Goal: Entertainment & Leisure: Consume media (video, audio)

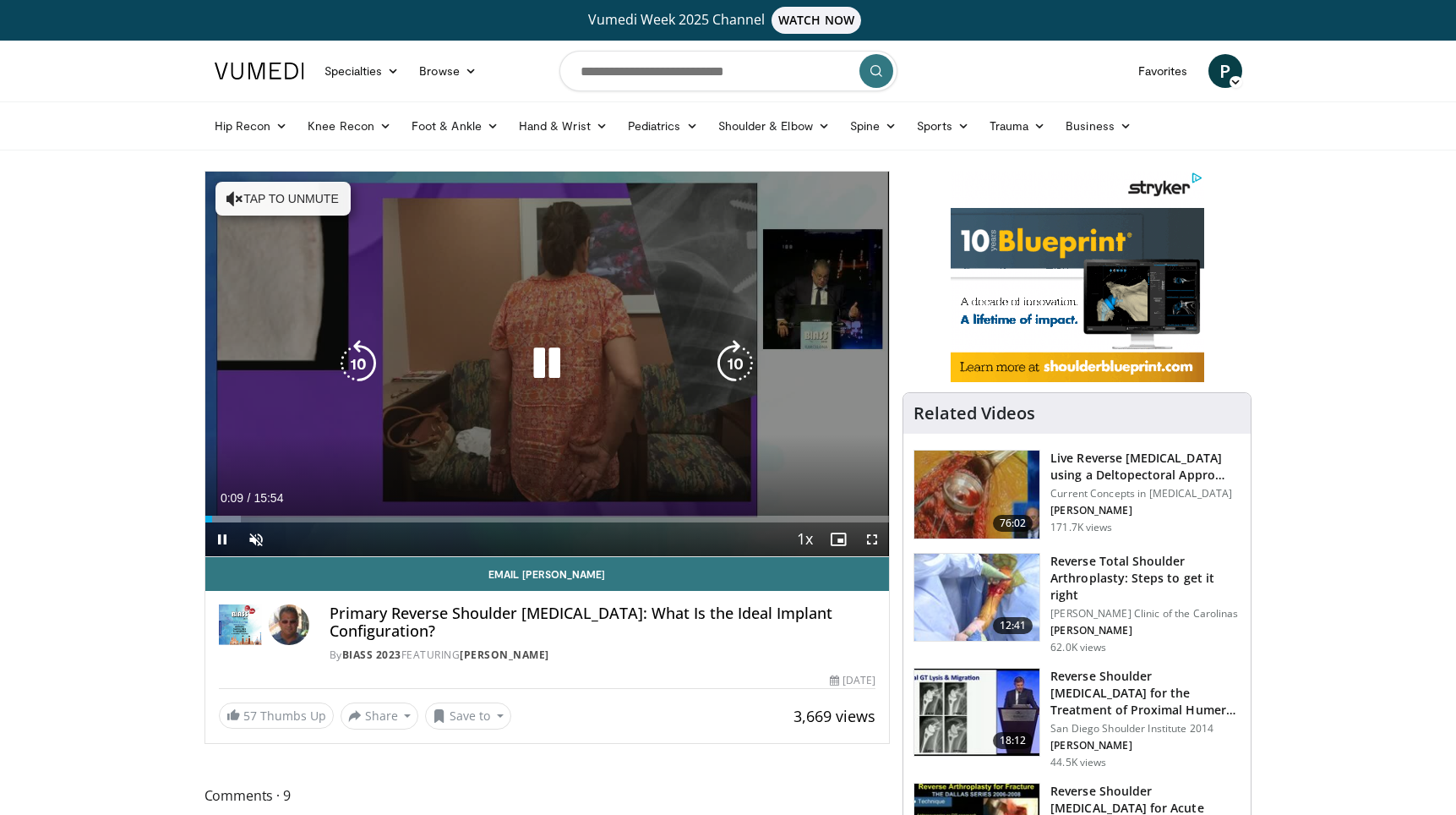
click at [294, 200] on button "Tap to unmute" at bounding box center [283, 199] width 135 height 34
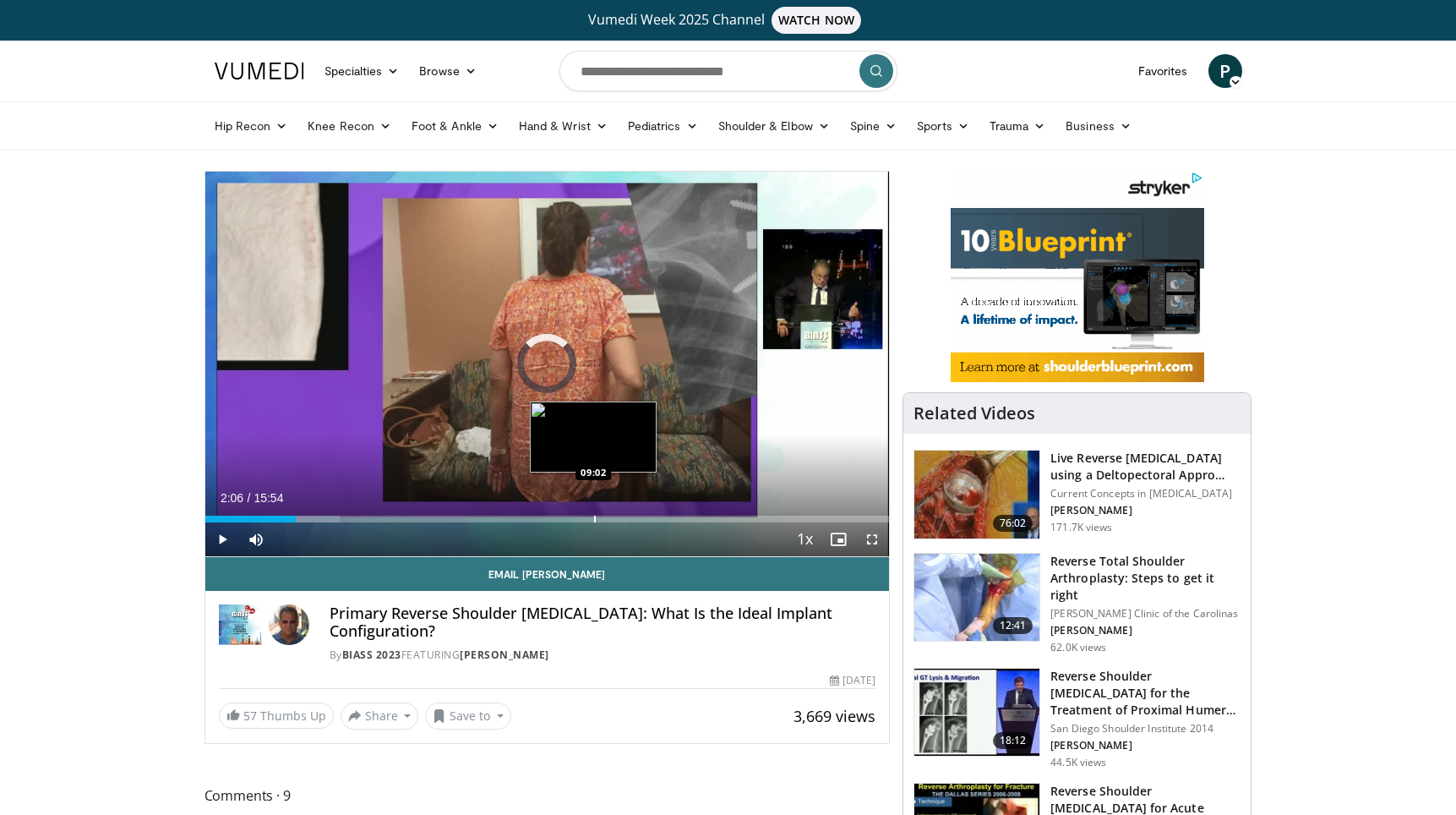
click at [594, 518] on div "Progress Bar" at bounding box center [595, 518] width 2 height 7
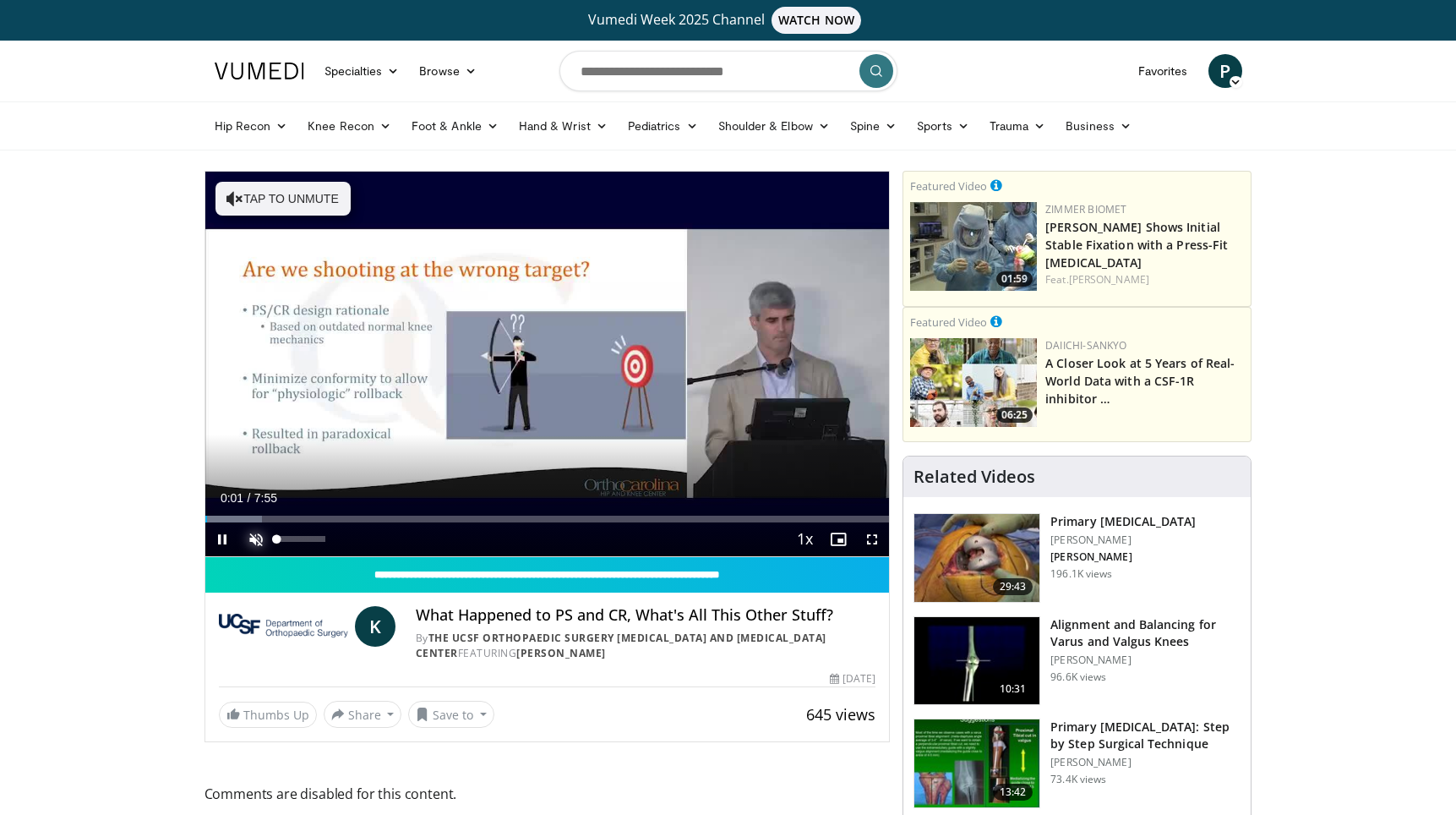
click at [255, 536] on span "Video Player" at bounding box center [256, 539] width 34 height 34
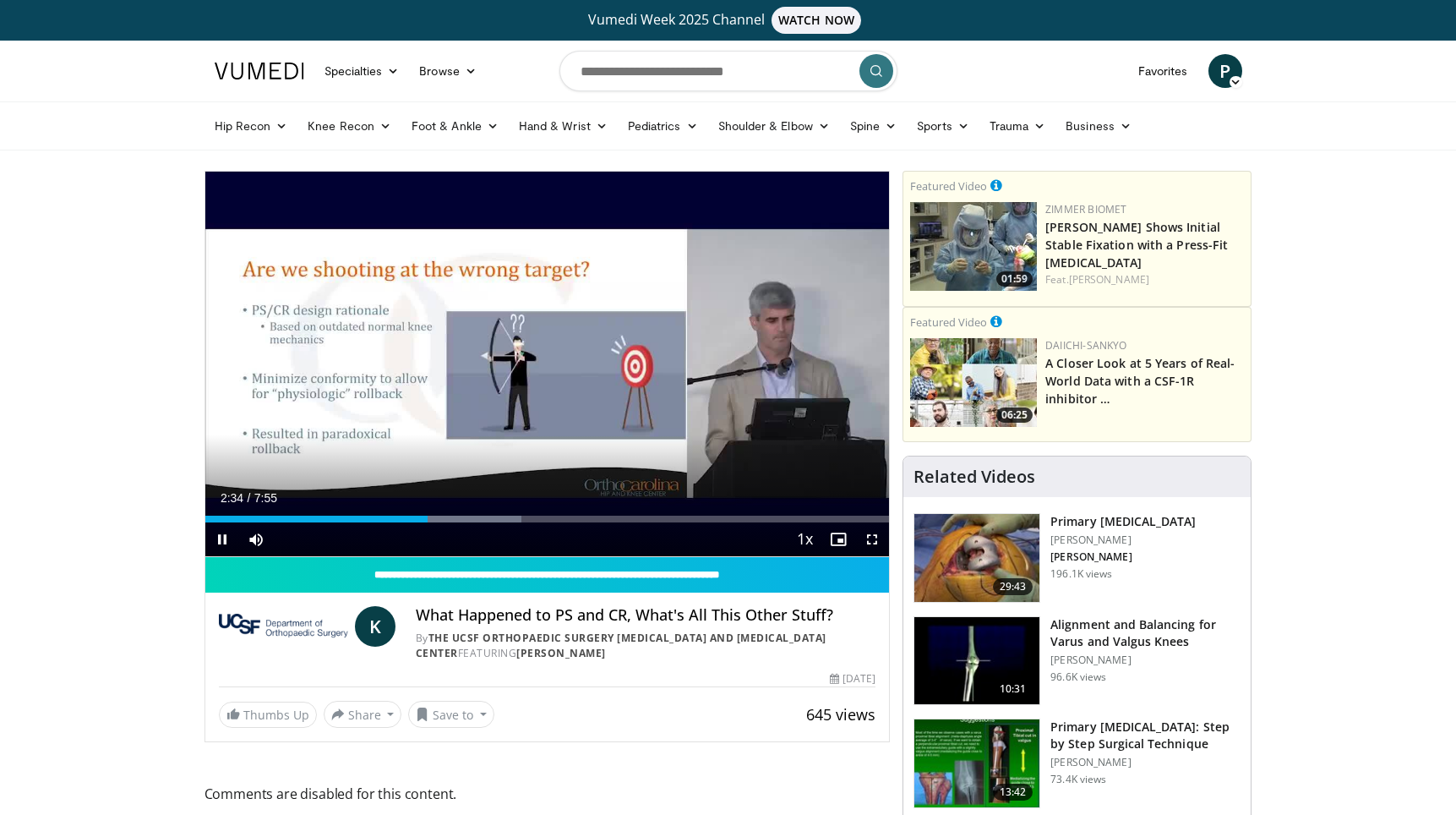
click at [503, 522] on div "Current Time 2:34 / Duration 7:55 Pause Skip Backward Skip Forward Mute 0% Load…" at bounding box center [547, 539] width 684 height 34
click at [515, 517] on div "Progress Bar" at bounding box center [516, 518] width 2 height 7
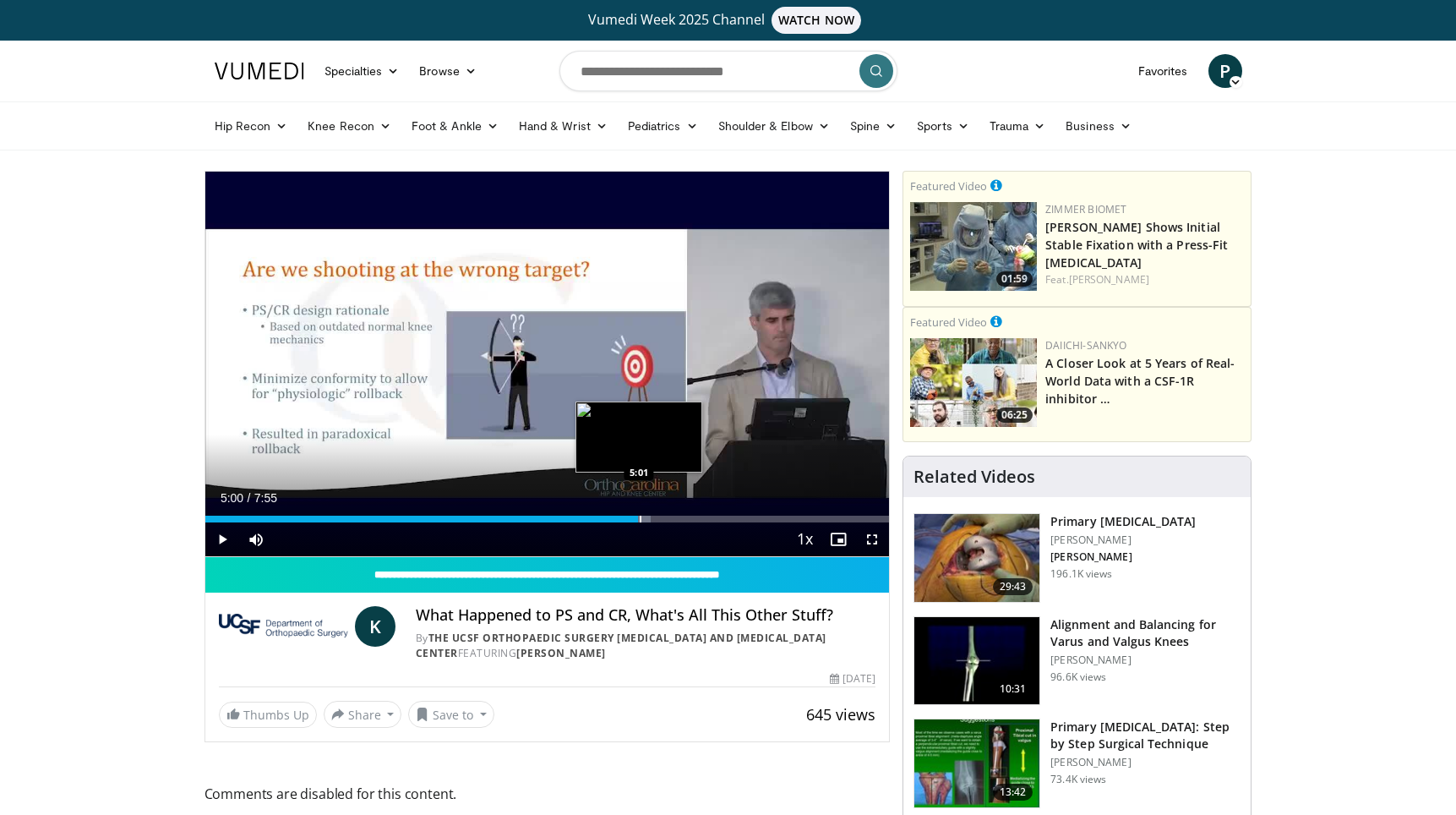
click at [639, 516] on div "Progress Bar" at bounding box center [640, 518] width 2 height 7
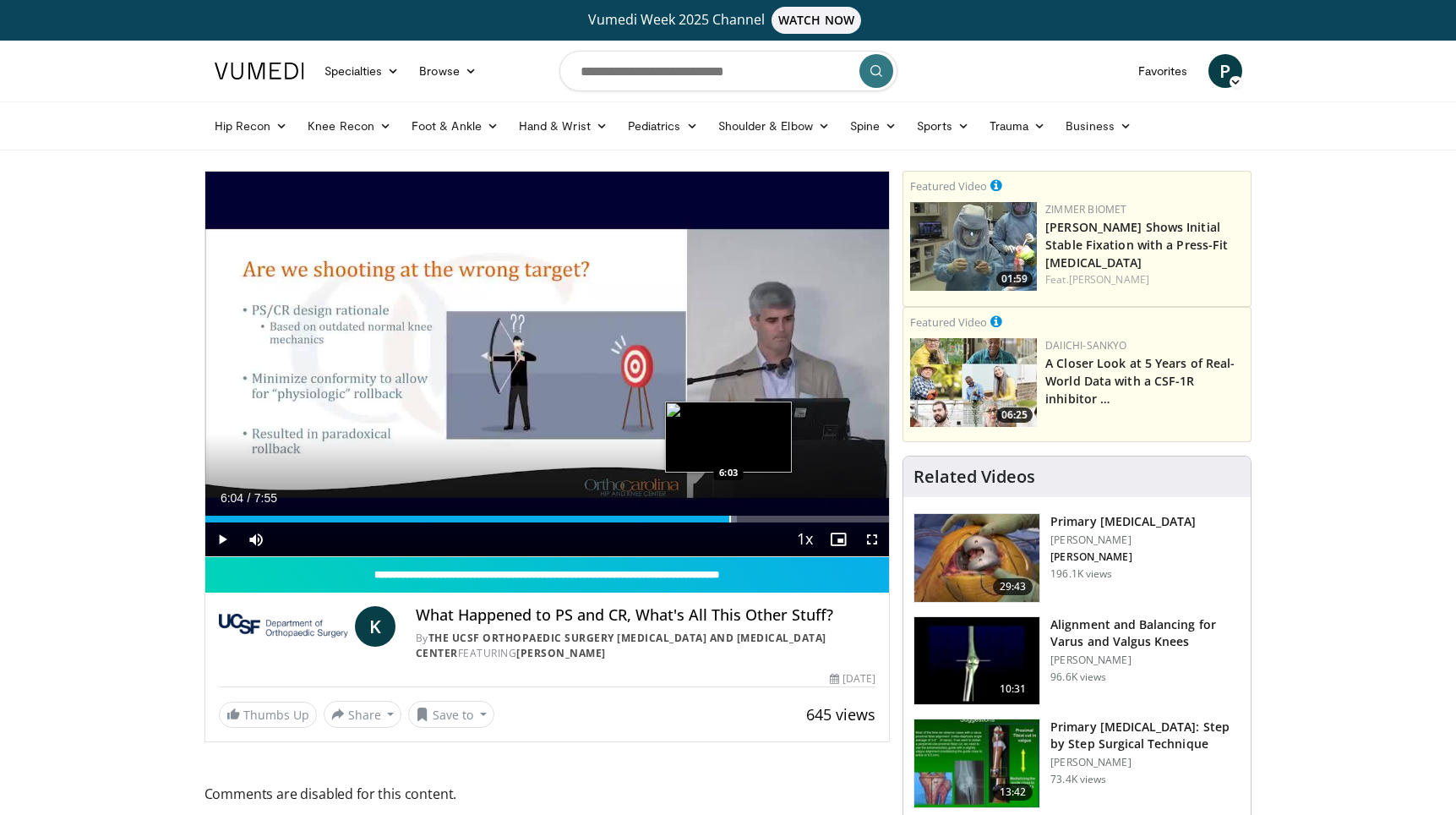
click at [729, 521] on div "Progress Bar" at bounding box center [730, 518] width 2 height 7
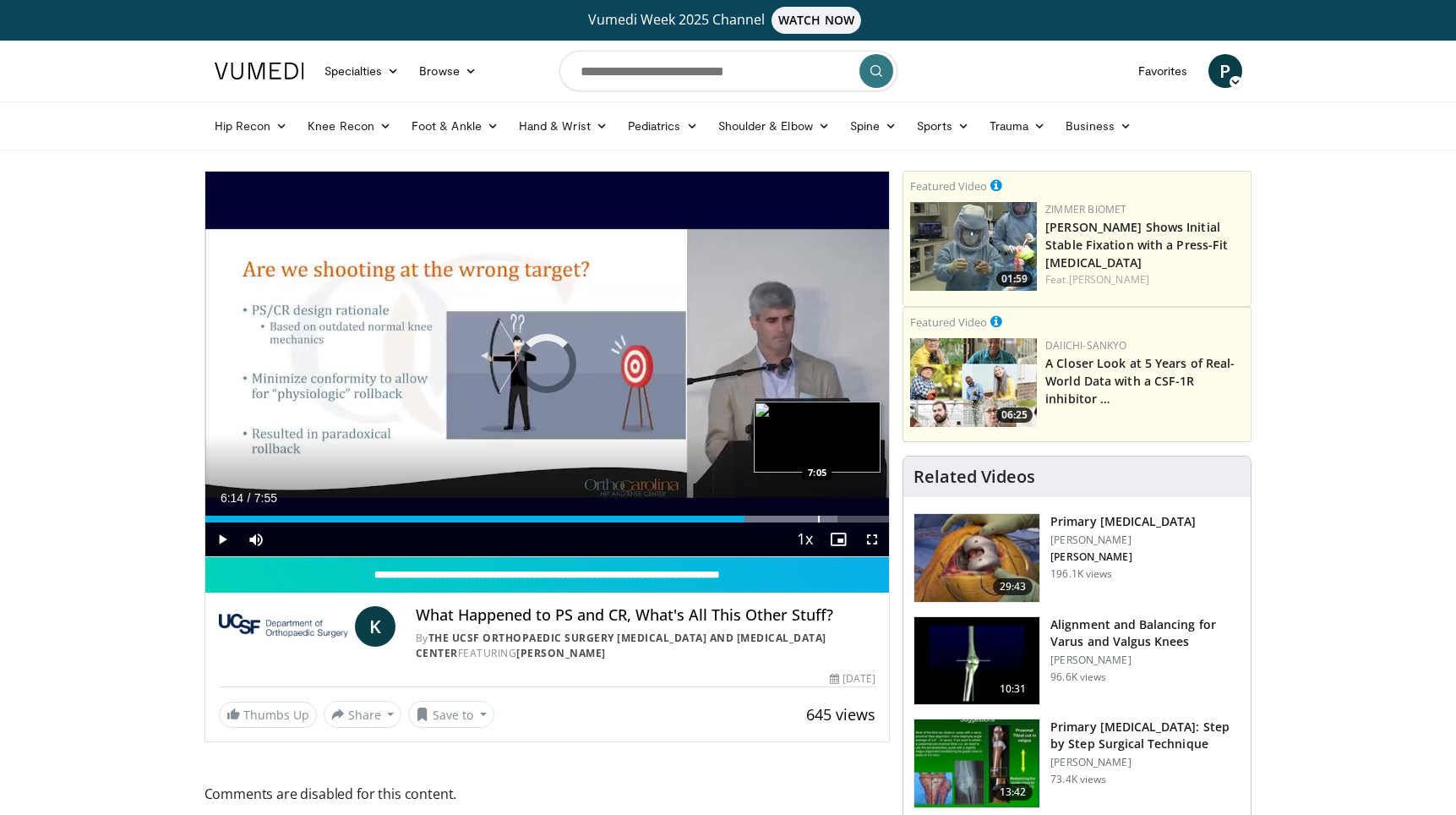
click at [819, 518] on div "Progress Bar" at bounding box center [819, 518] width 2 height 7
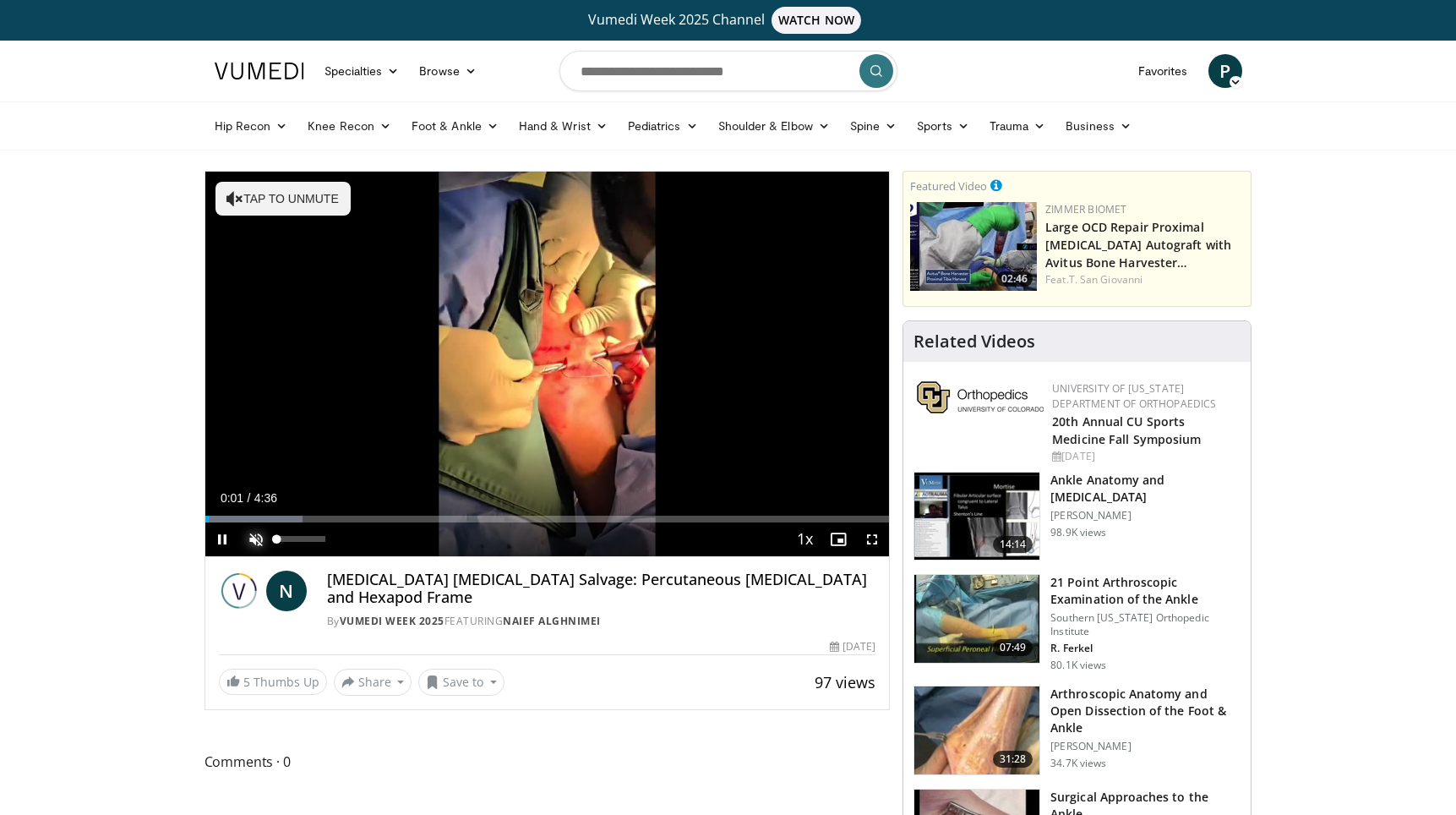
click at [255, 539] on span "Video Player" at bounding box center [256, 539] width 34 height 34
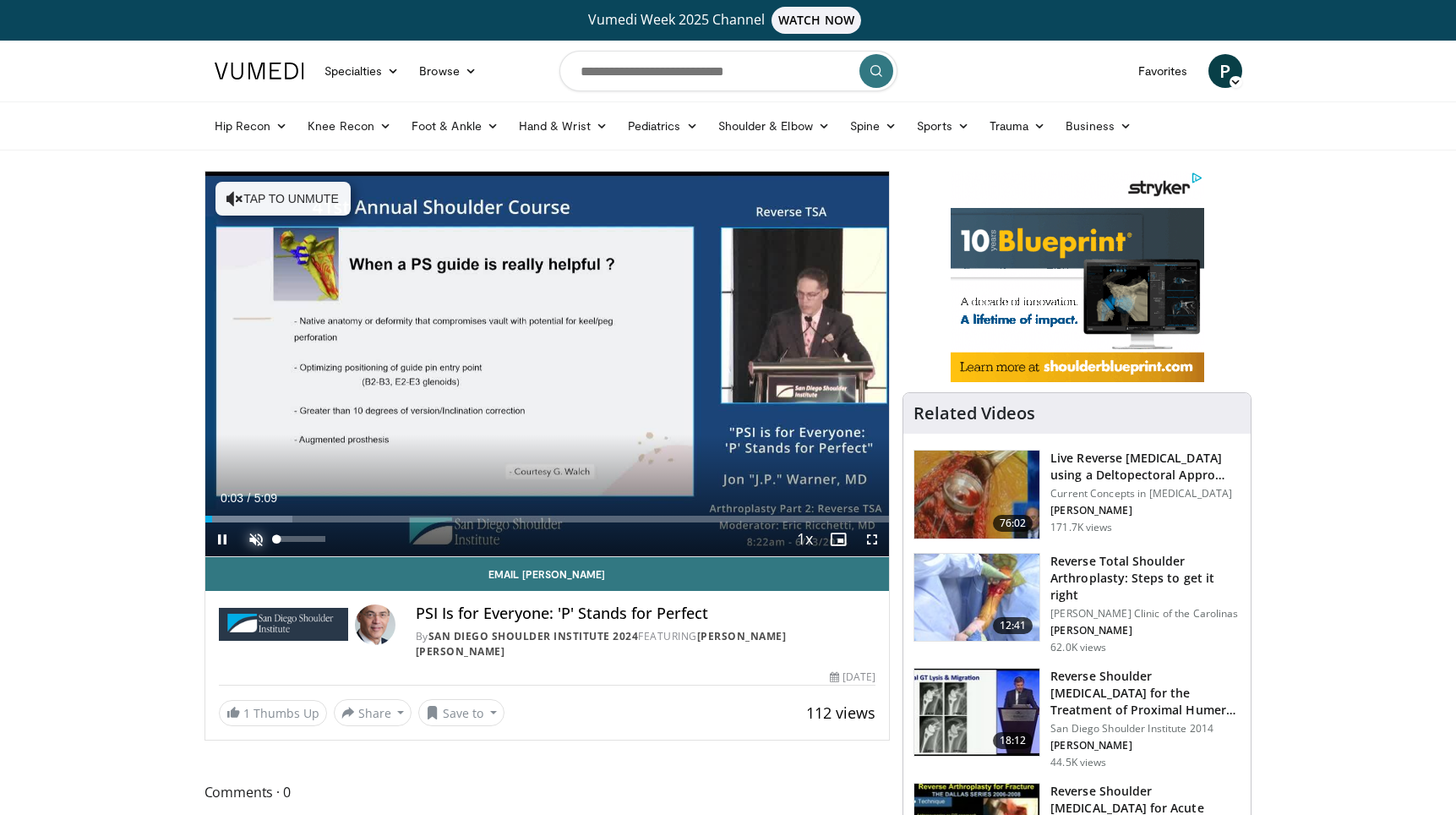
click at [253, 537] on span "Video Player" at bounding box center [256, 539] width 34 height 34
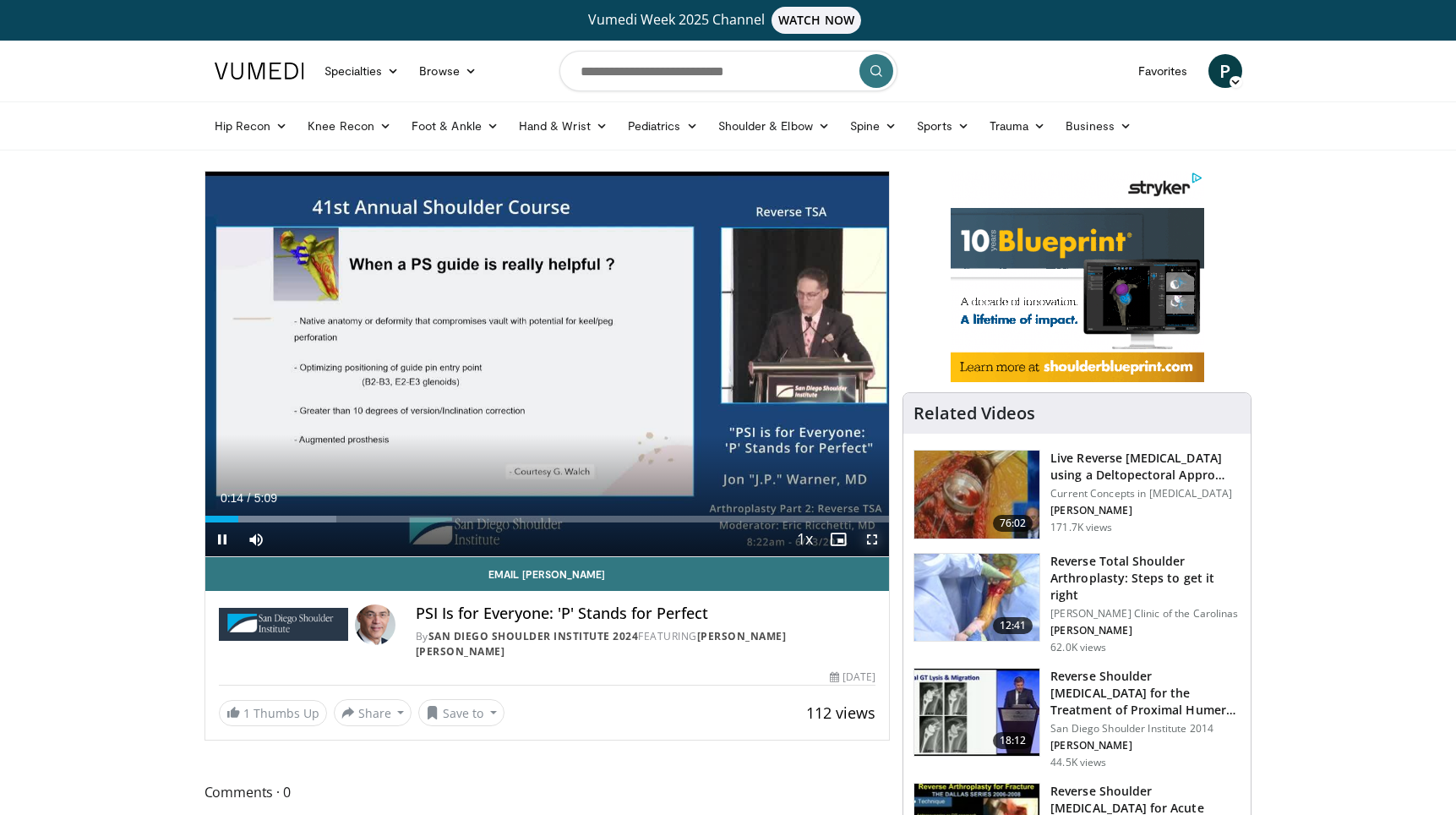
click at [871, 537] on span "Video Player" at bounding box center [872, 539] width 34 height 34
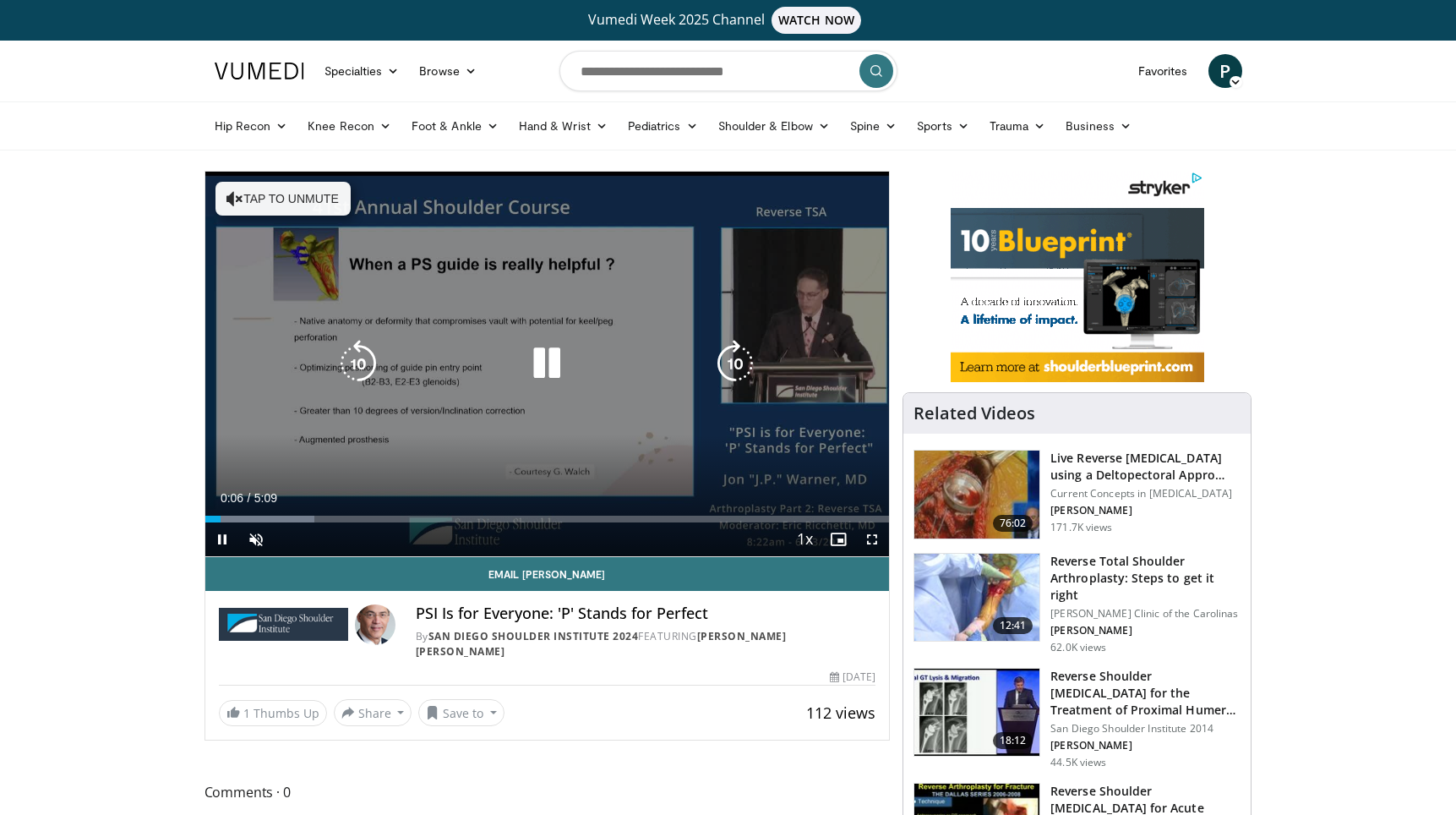
click at [262, 191] on button "Tap to unmute" at bounding box center [283, 199] width 135 height 34
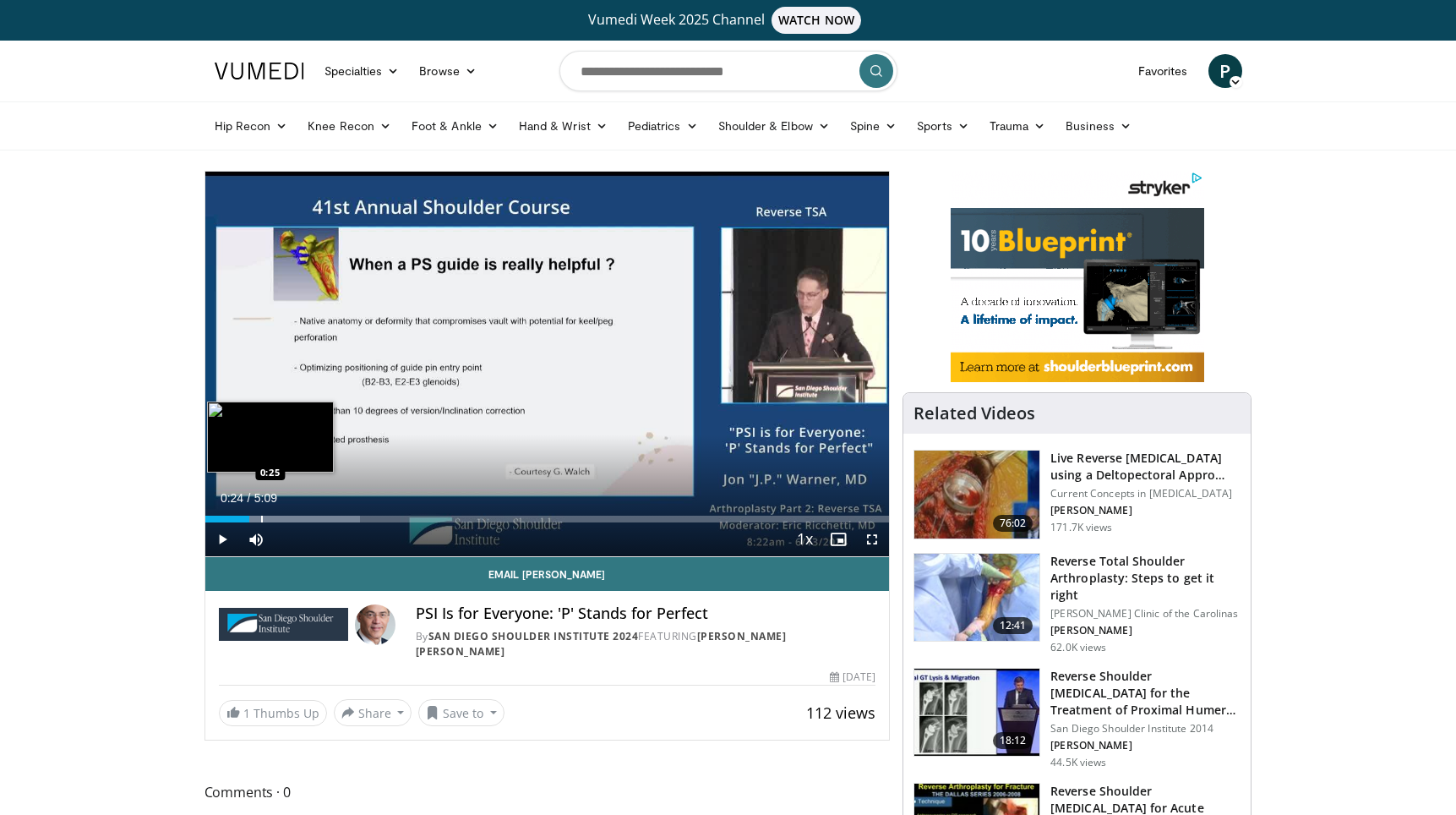
click at [258, 518] on div "Progress Bar" at bounding box center [281, 518] width 154 height 7
click at [274, 517] on div "Progress Bar" at bounding box center [275, 518] width 2 height 7
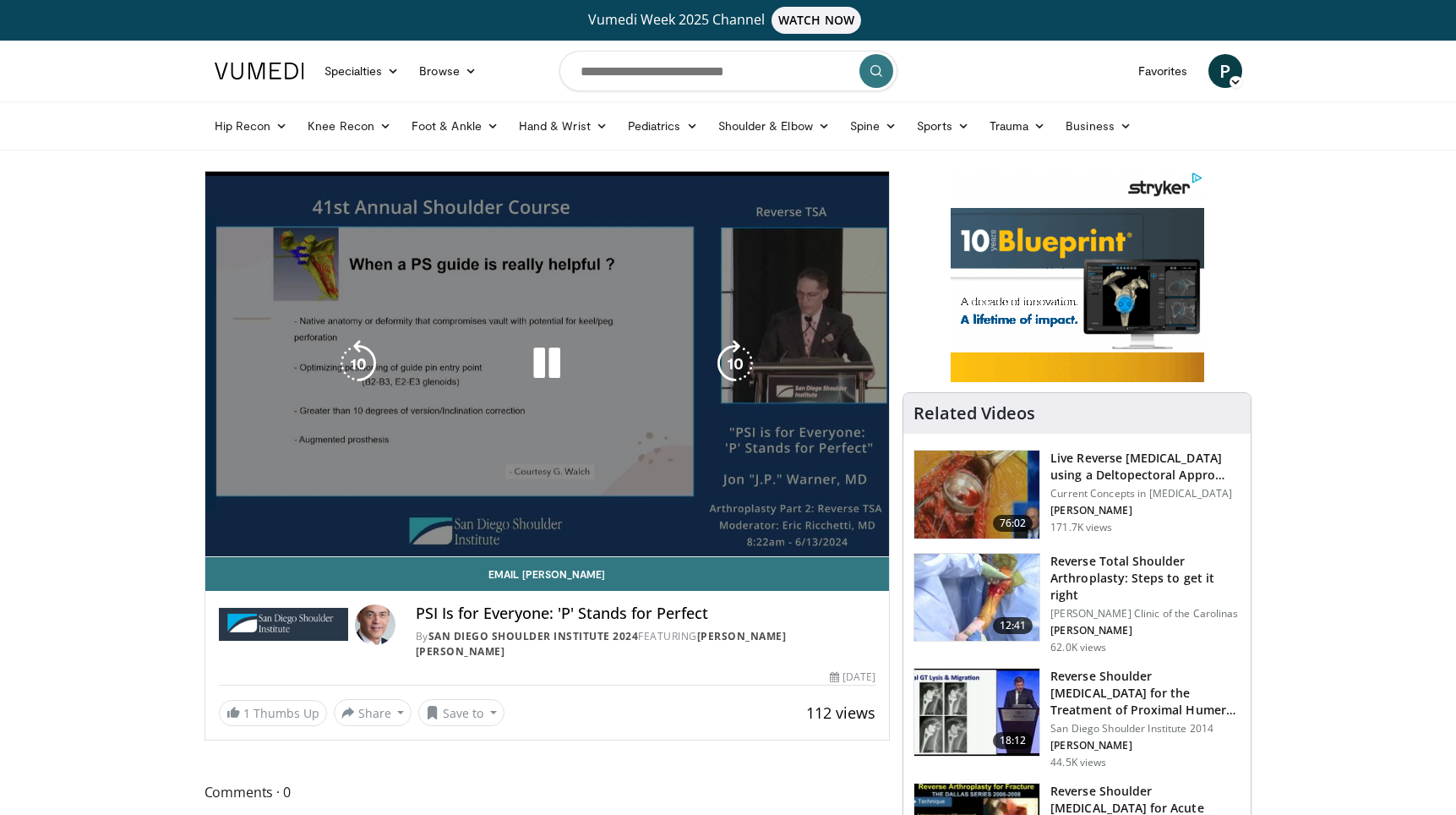
click at [294, 520] on video-js "**********" at bounding box center [547, 363] width 684 height 385
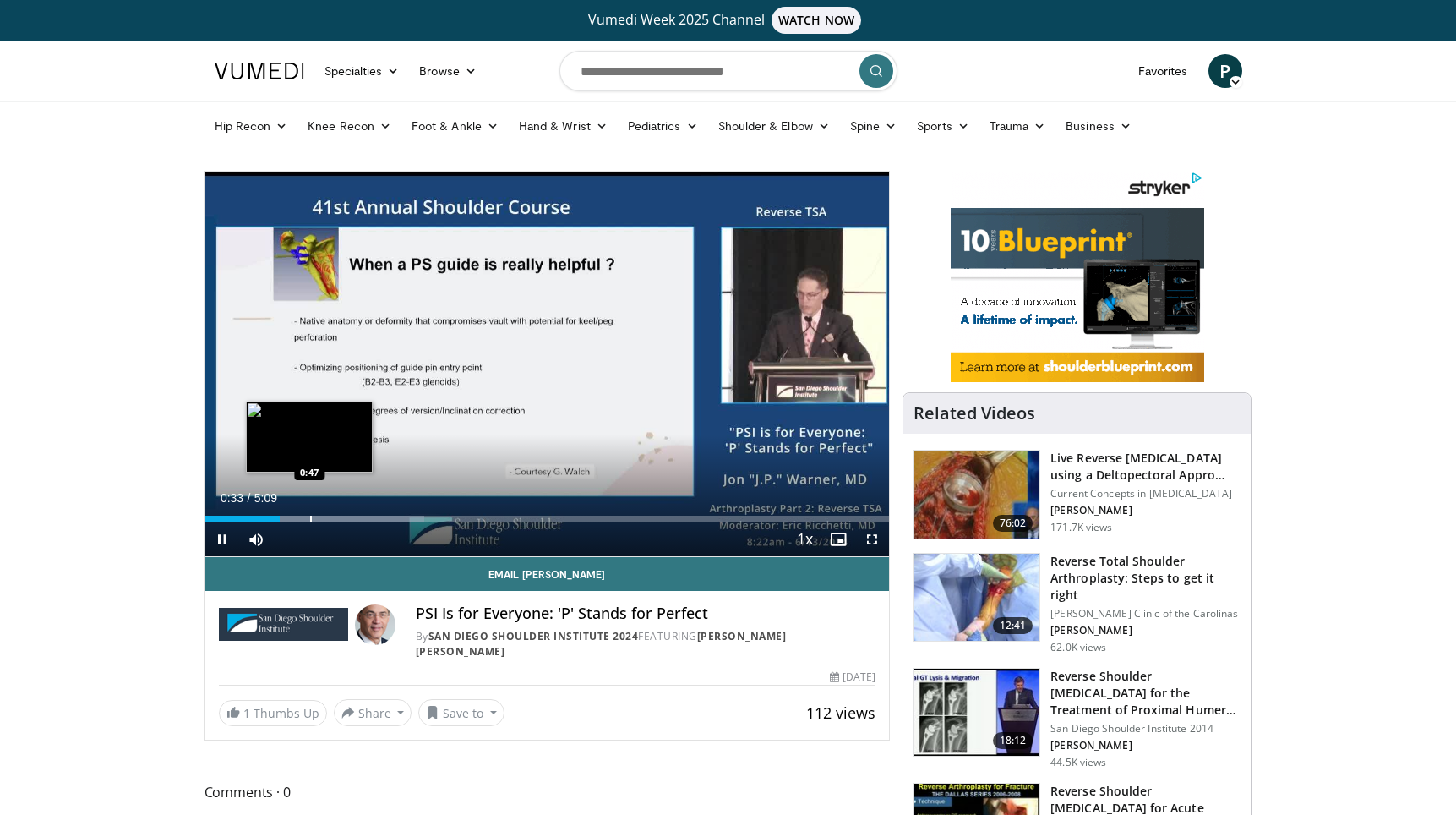
click at [310, 515] on div "Progress Bar" at bounding box center [311, 518] width 2 height 7
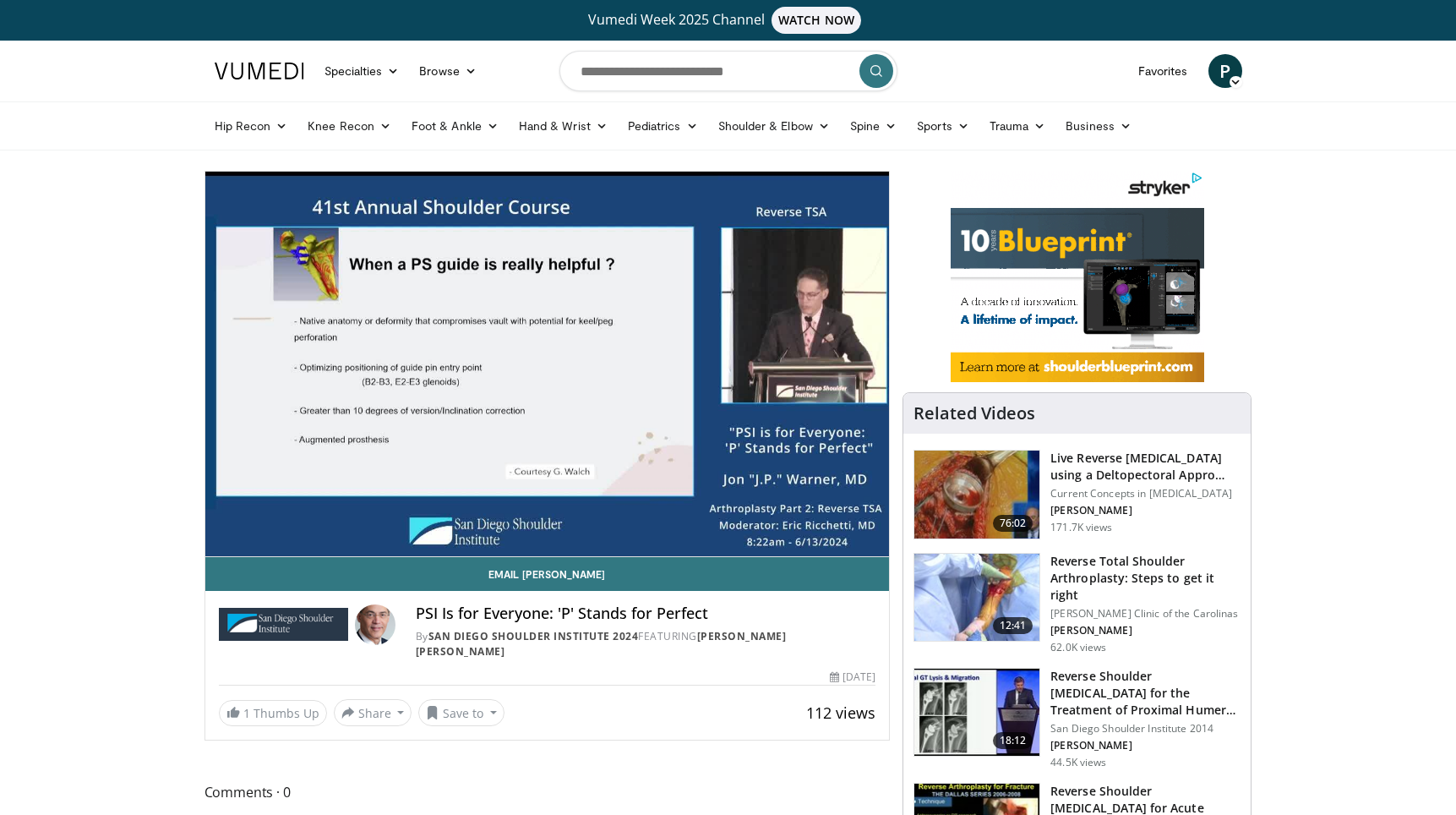
click at [343, 522] on video-js "**********" at bounding box center [547, 363] width 684 height 385
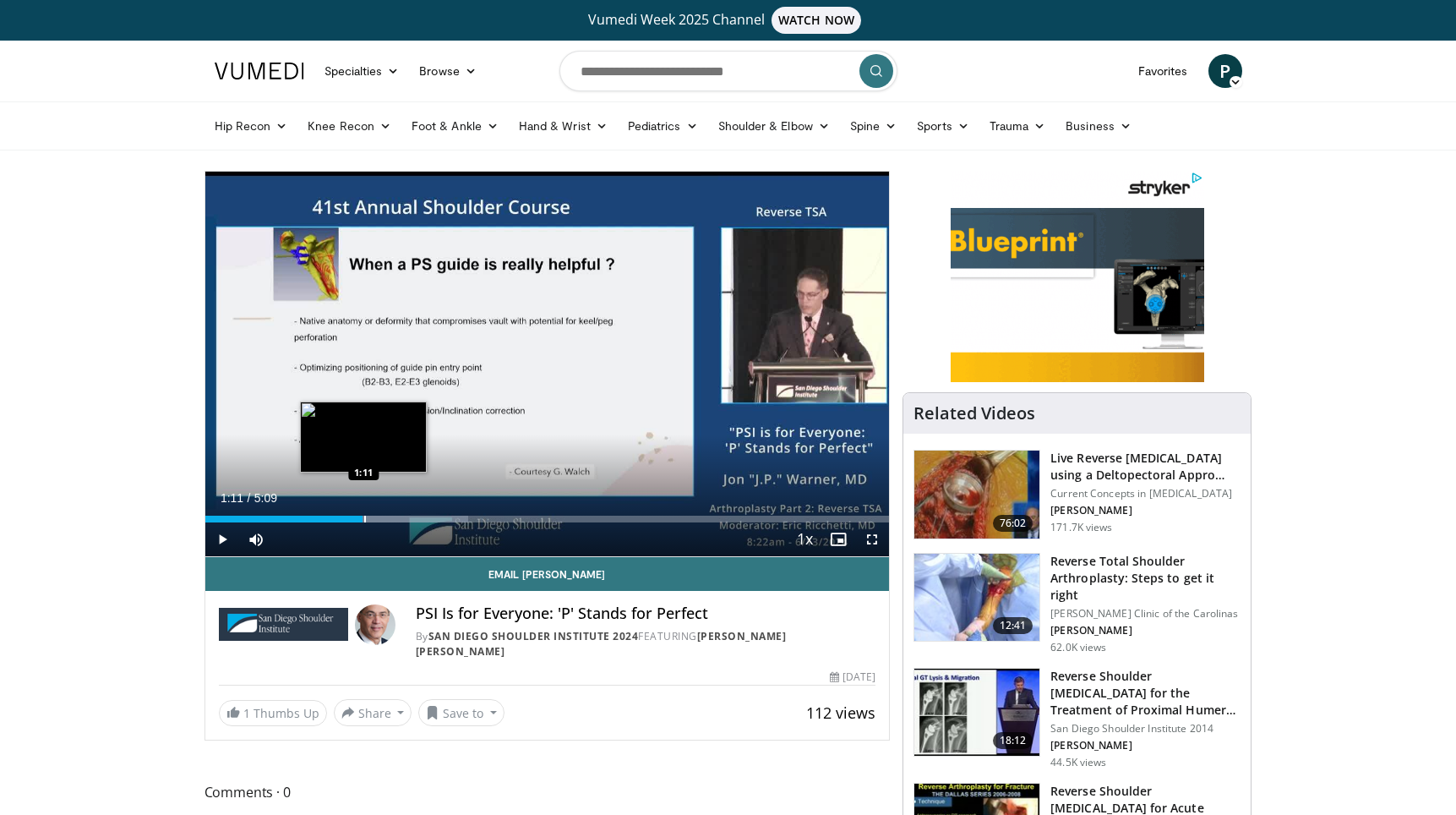
click at [364, 519] on div "Progress Bar" at bounding box center [365, 518] width 2 height 7
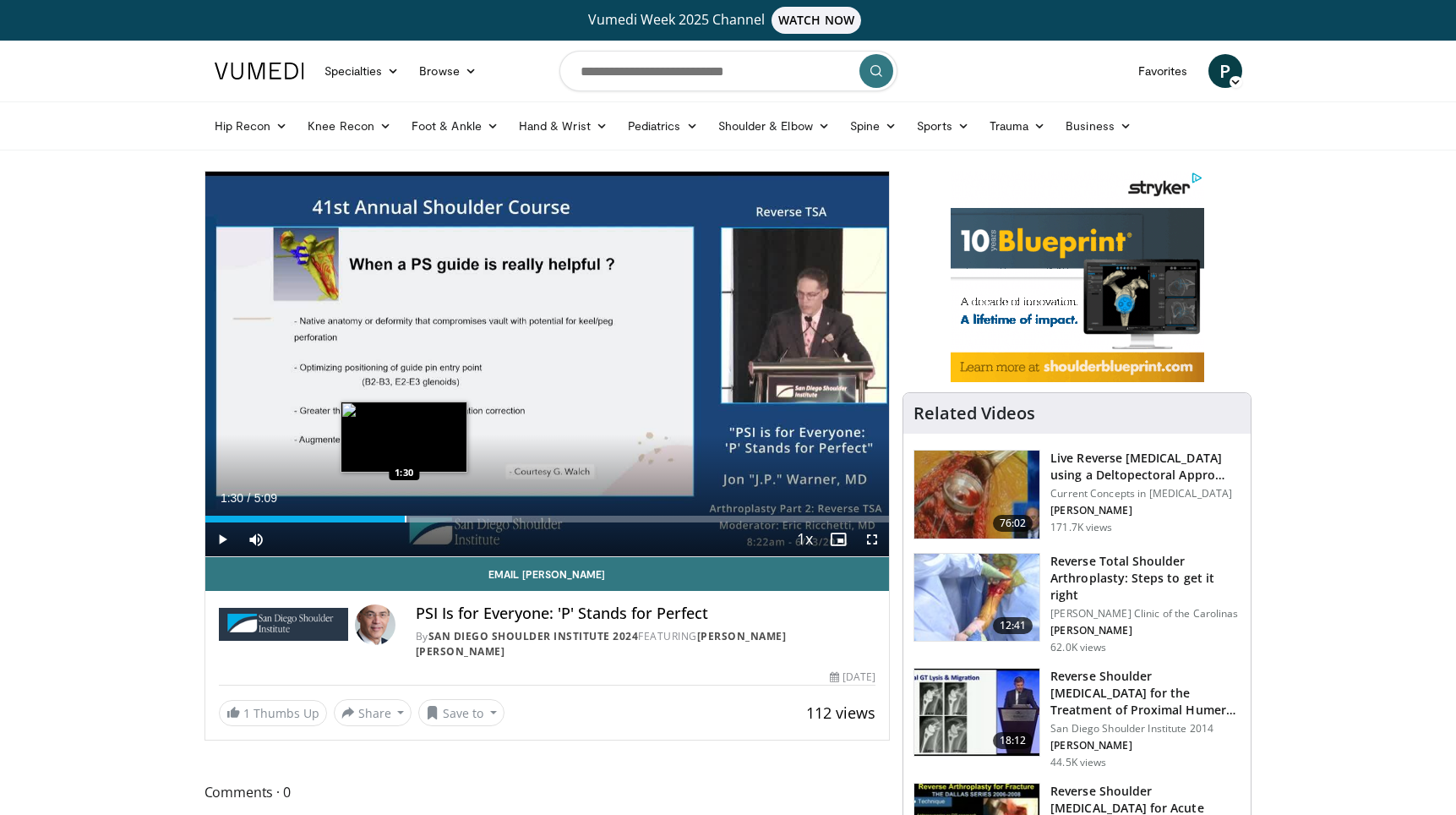
click at [406, 519] on div "Progress Bar" at bounding box center [406, 518] width 2 height 7
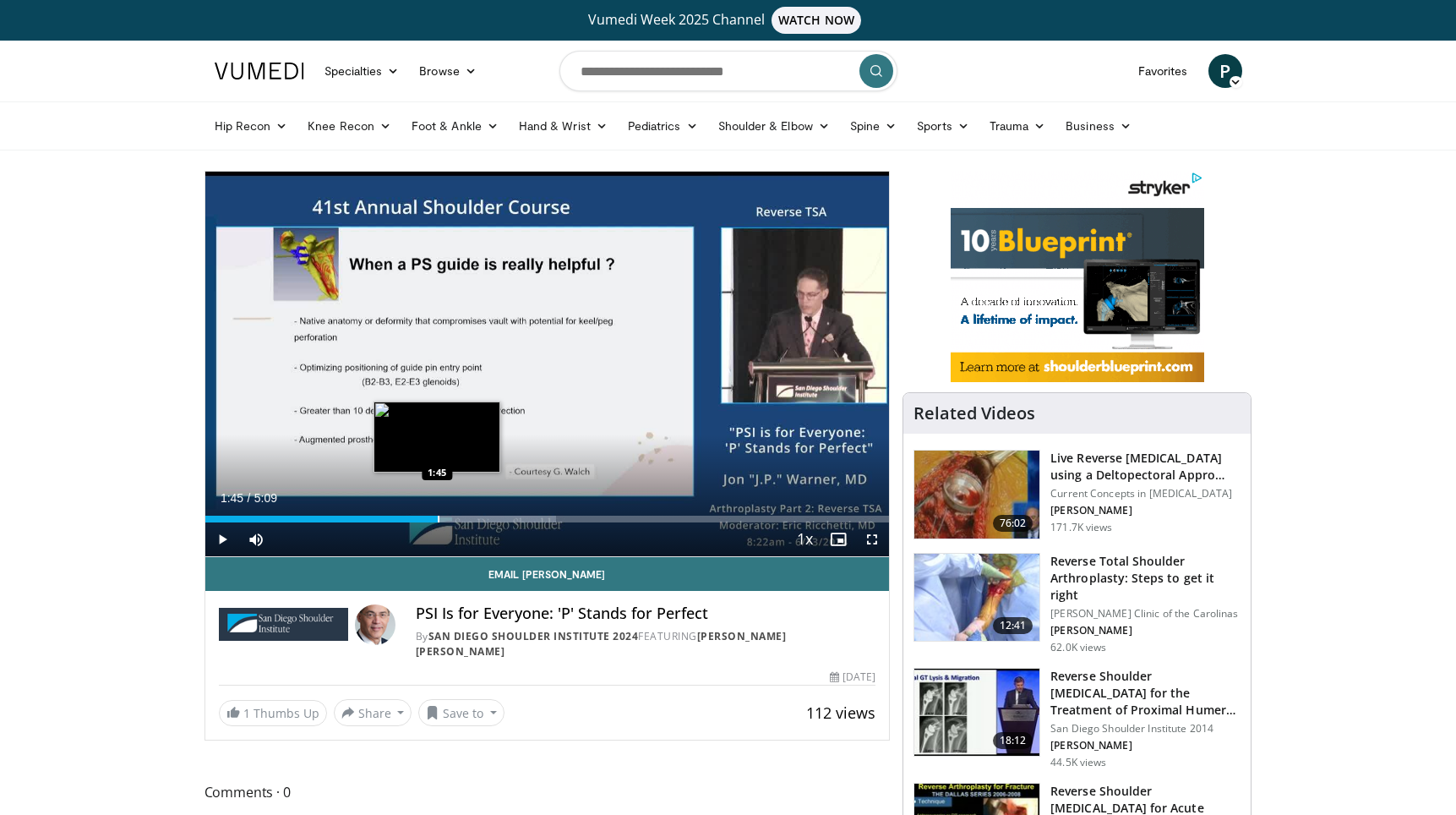
click at [438, 518] on div "Progress Bar" at bounding box center [439, 518] width 2 height 7
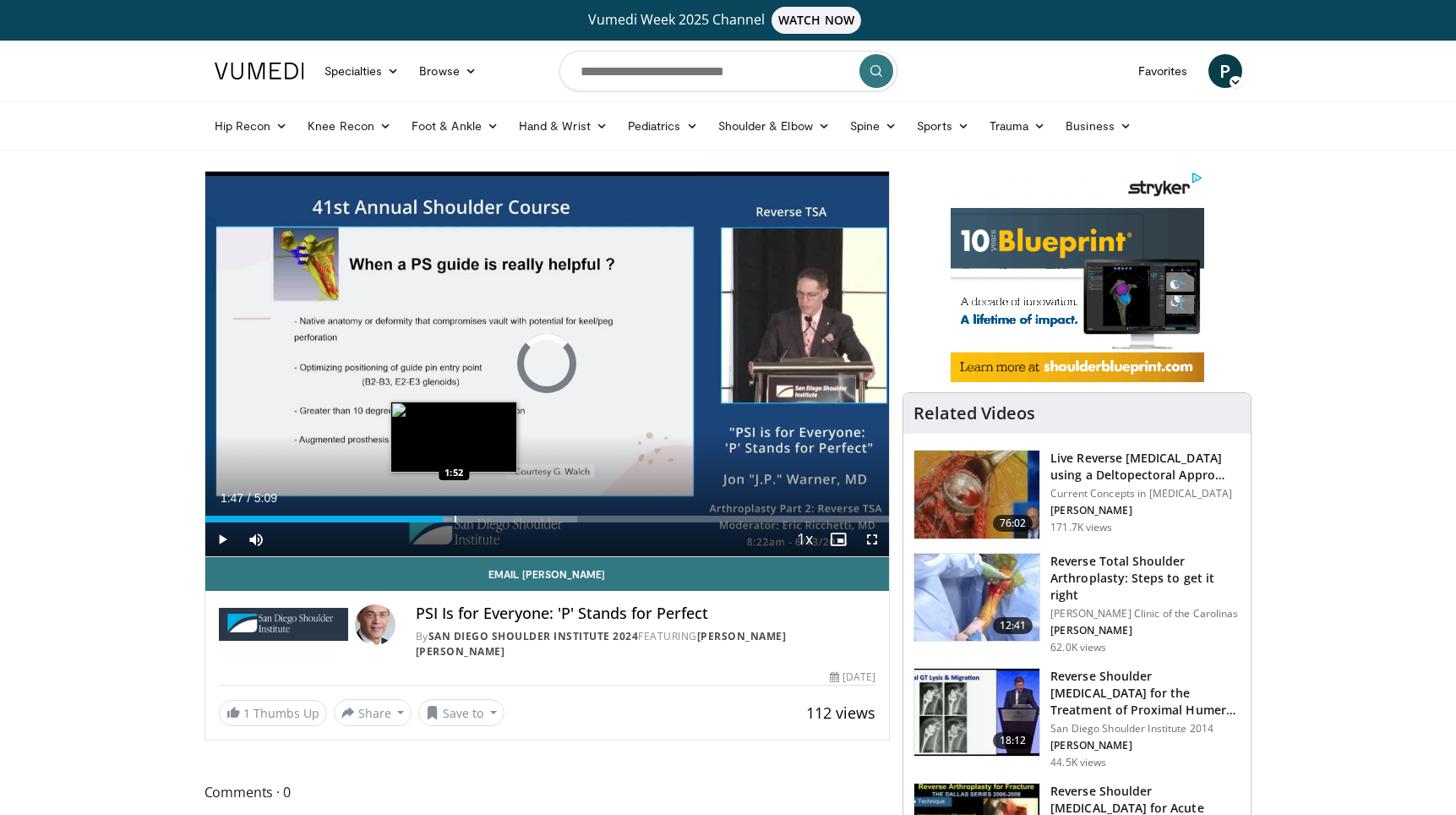
click at [455, 518] on div "Progress Bar" at bounding box center [455, 518] width 2 height 7
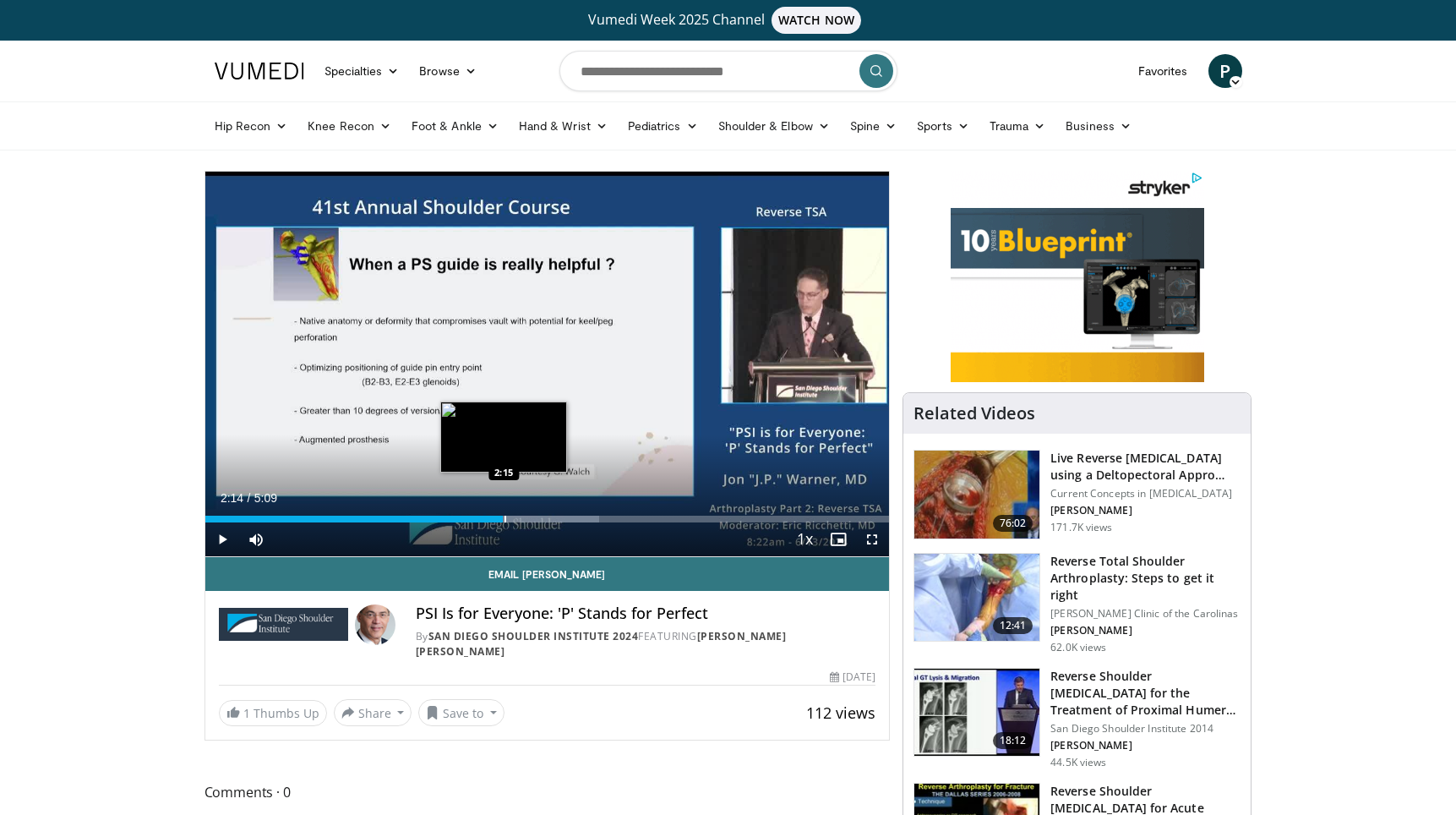
click at [504, 517] on div "Progress Bar" at bounding box center [505, 518] width 2 height 7
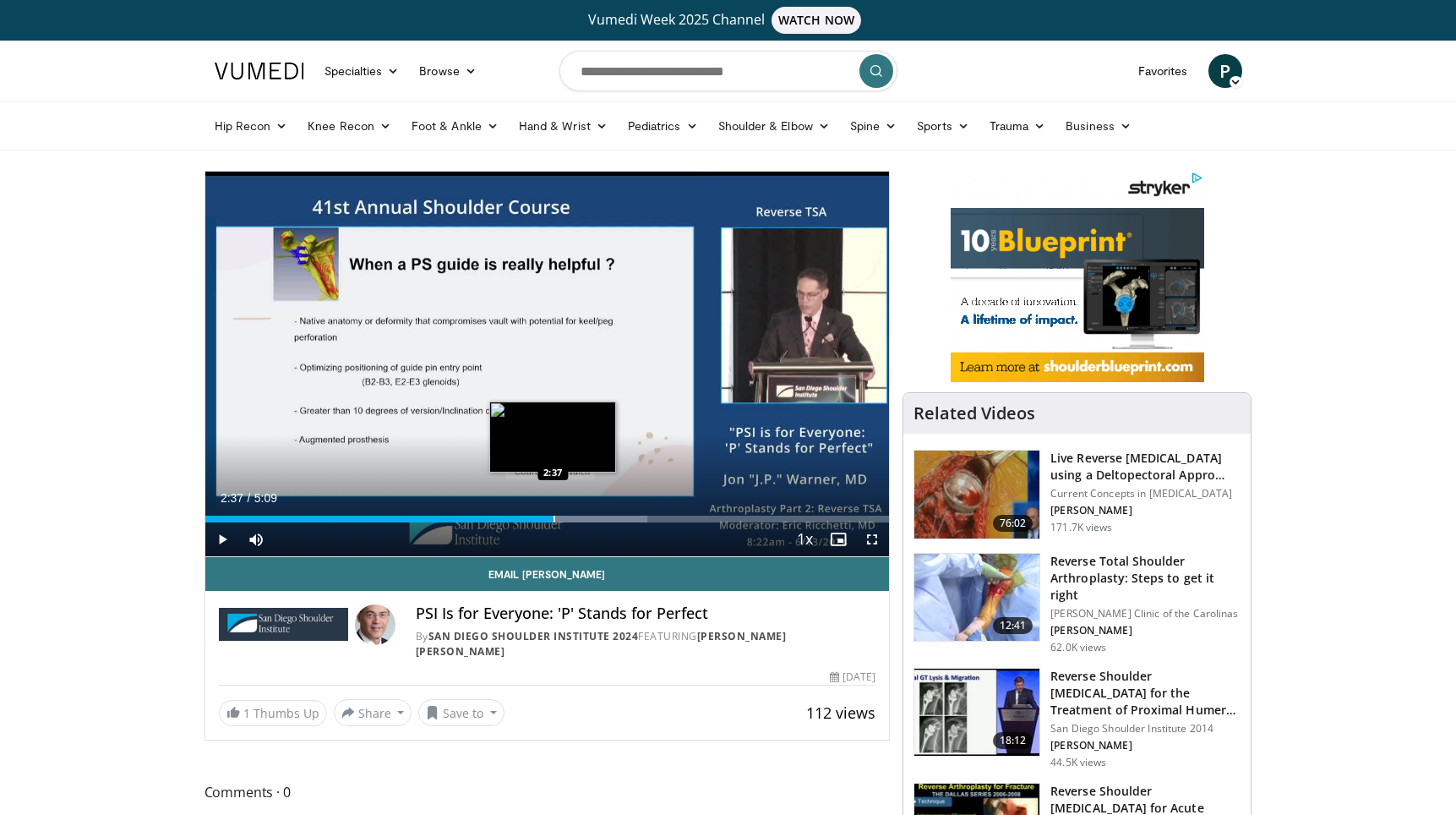
click at [554, 518] on div "Progress Bar" at bounding box center [555, 518] width 2 height 7
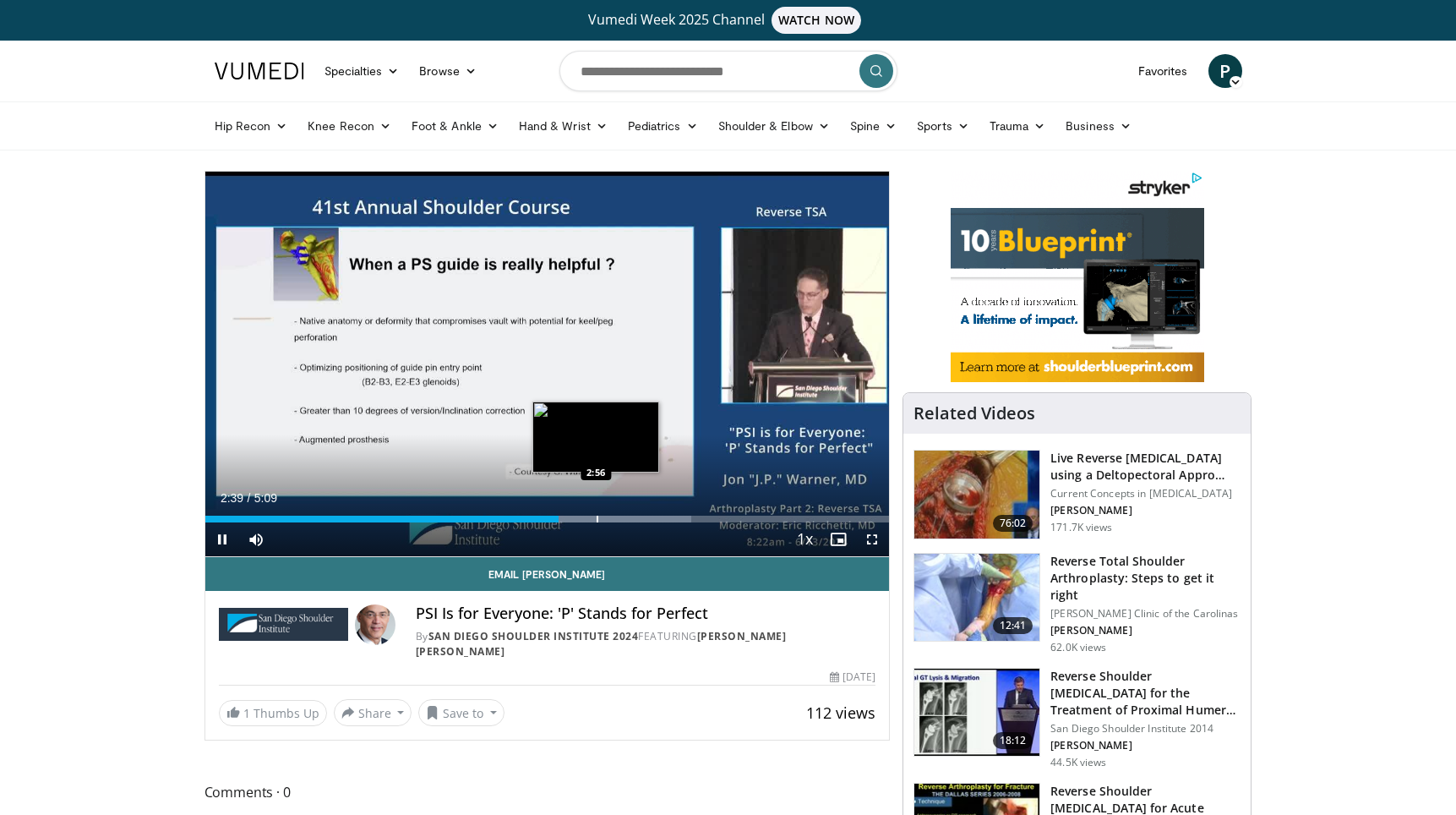
click at [597, 518] on div "Progress Bar" at bounding box center [598, 518] width 2 height 7
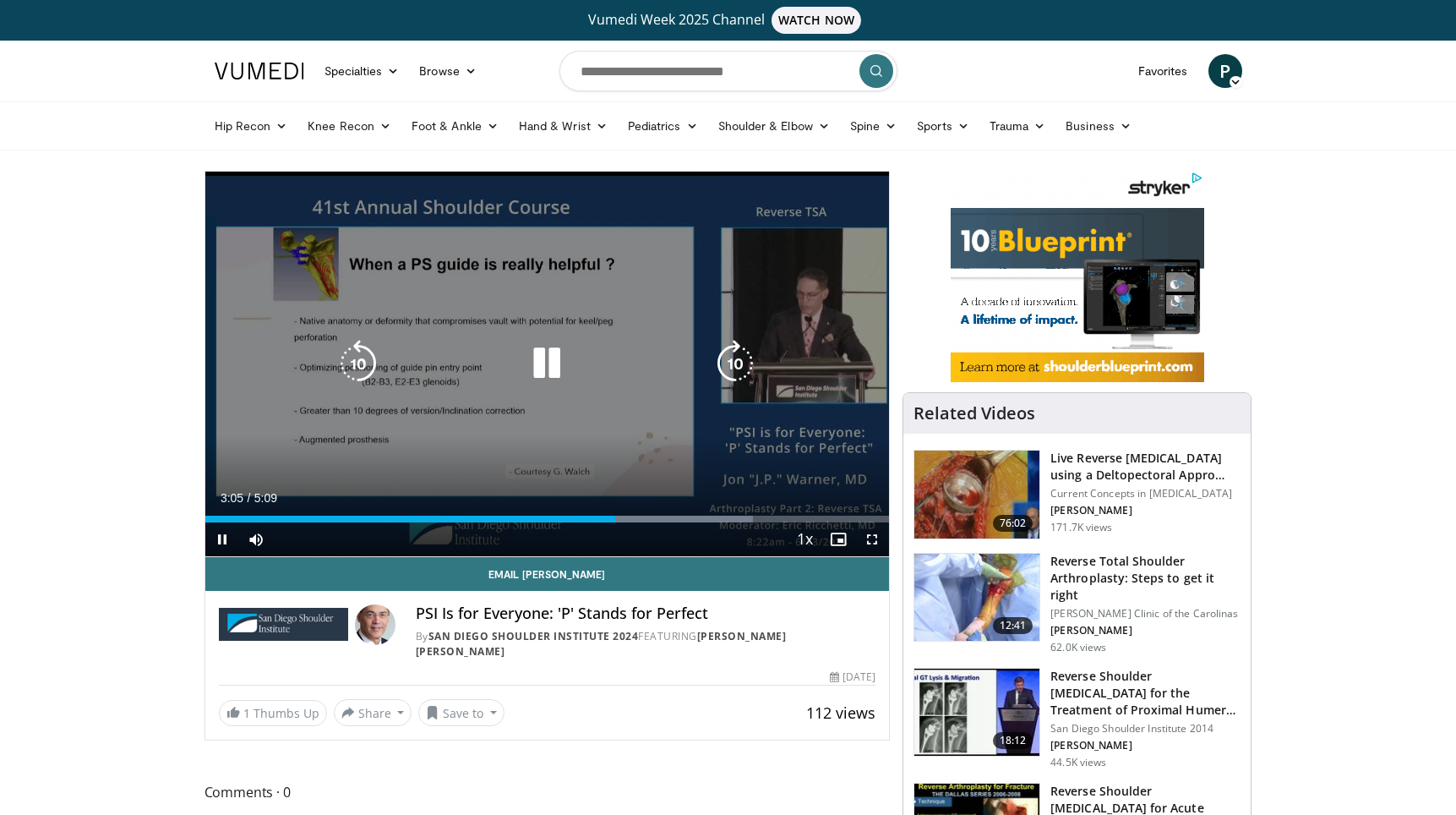
click at [543, 368] on icon "Video Player" at bounding box center [547, 364] width 48 height 48
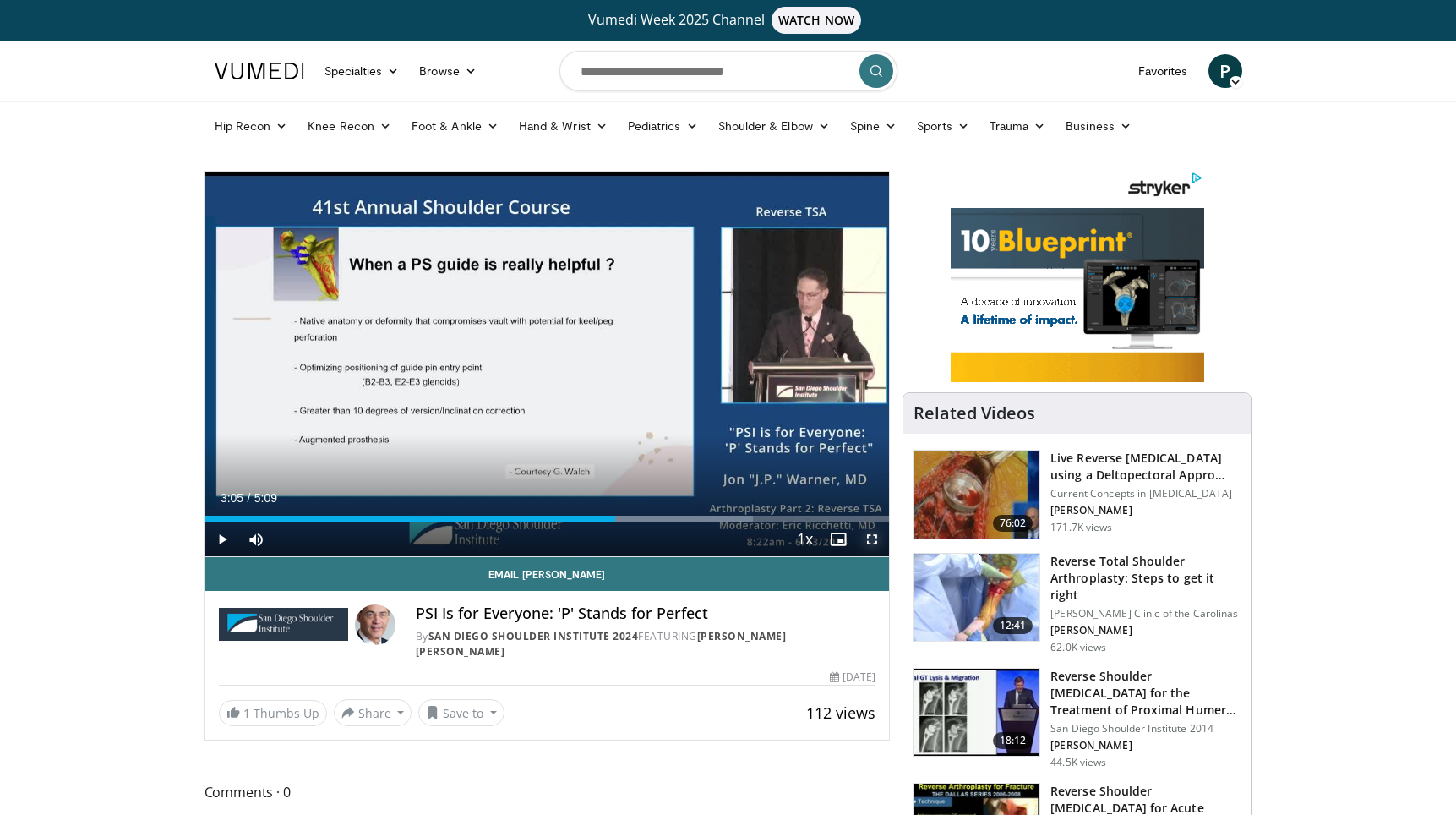
click at [875, 537] on span "Video Player" at bounding box center [872, 539] width 34 height 34
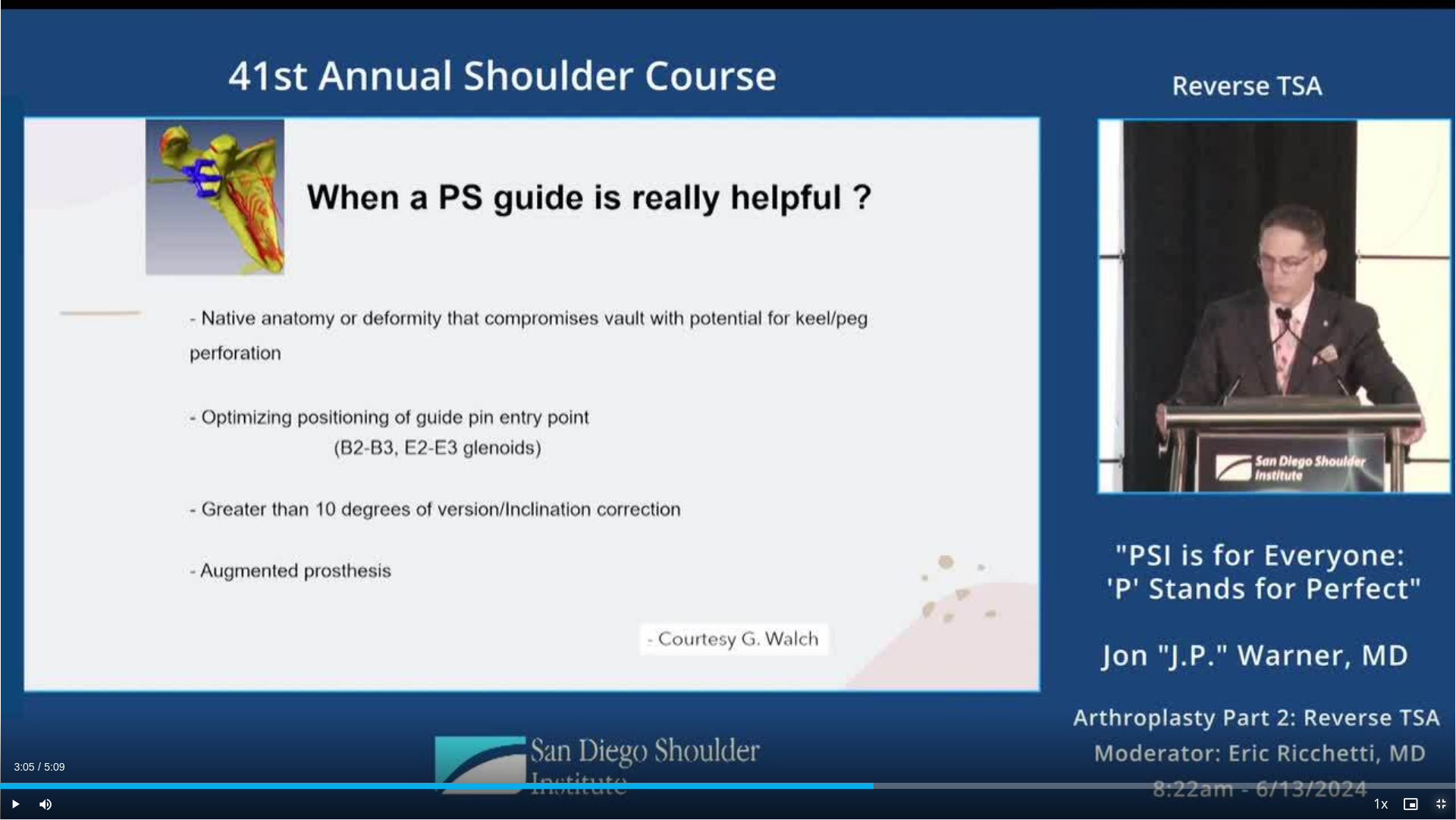
click at [1306, 731] on span "Video Player" at bounding box center [1441, 804] width 30 height 30
